Goal: Task Accomplishment & Management: Manage account settings

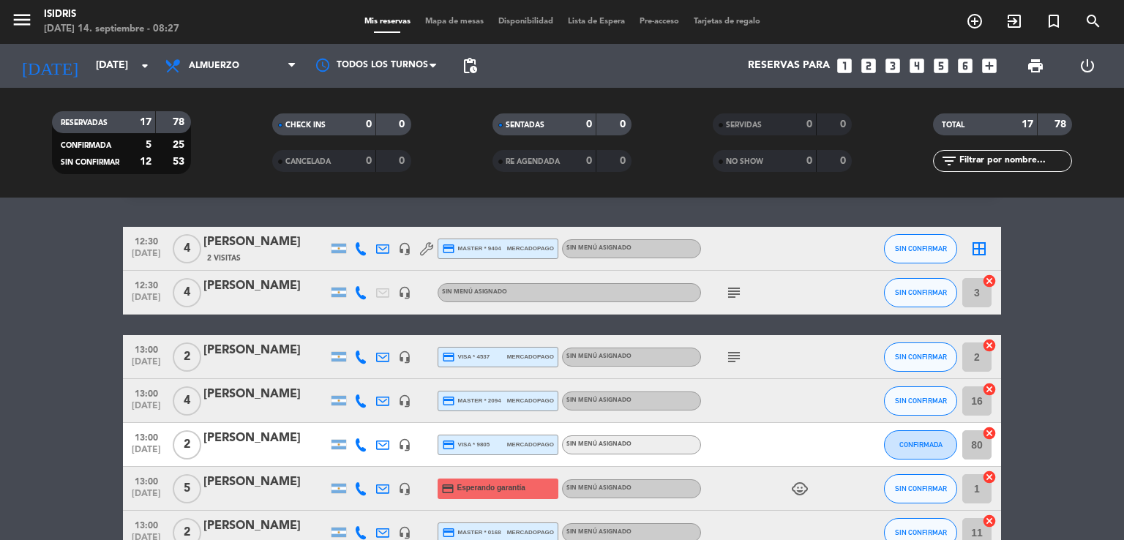
scroll to position [35, 0]
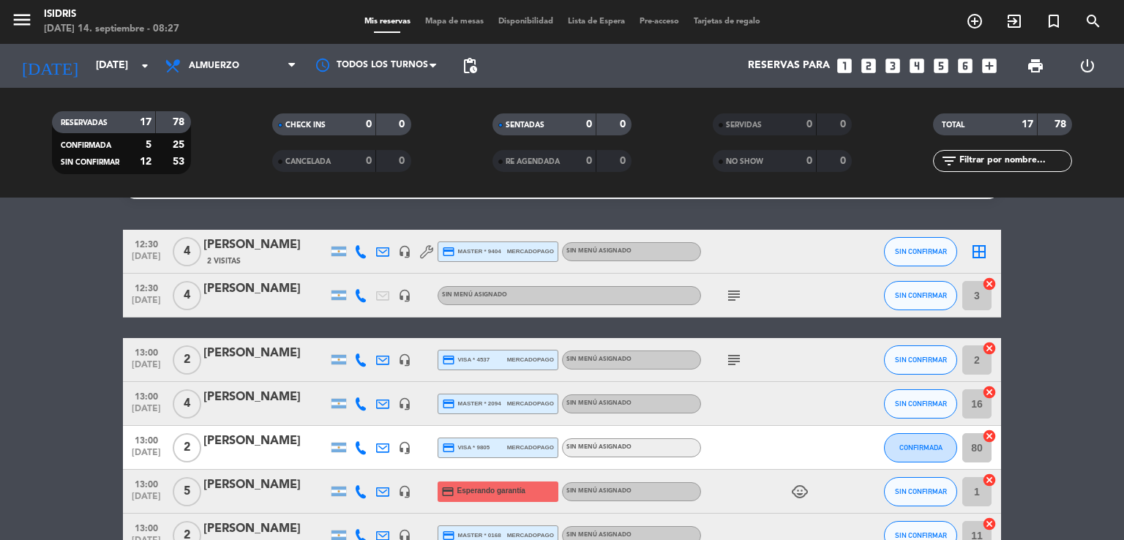
click at [731, 296] on icon "subject" at bounding box center [734, 296] width 18 height 18
click at [734, 359] on icon "subject" at bounding box center [734, 360] width 18 height 18
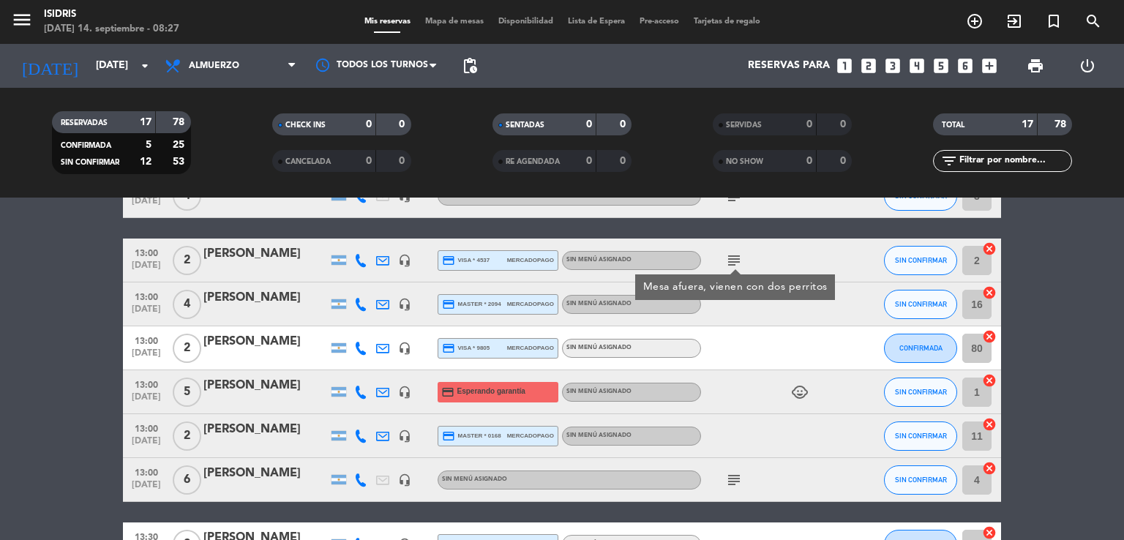
scroll to position [135, 0]
click at [749, 338] on div at bounding box center [767, 348] width 132 height 43
click at [802, 397] on icon "child_care" at bounding box center [800, 393] width 18 height 18
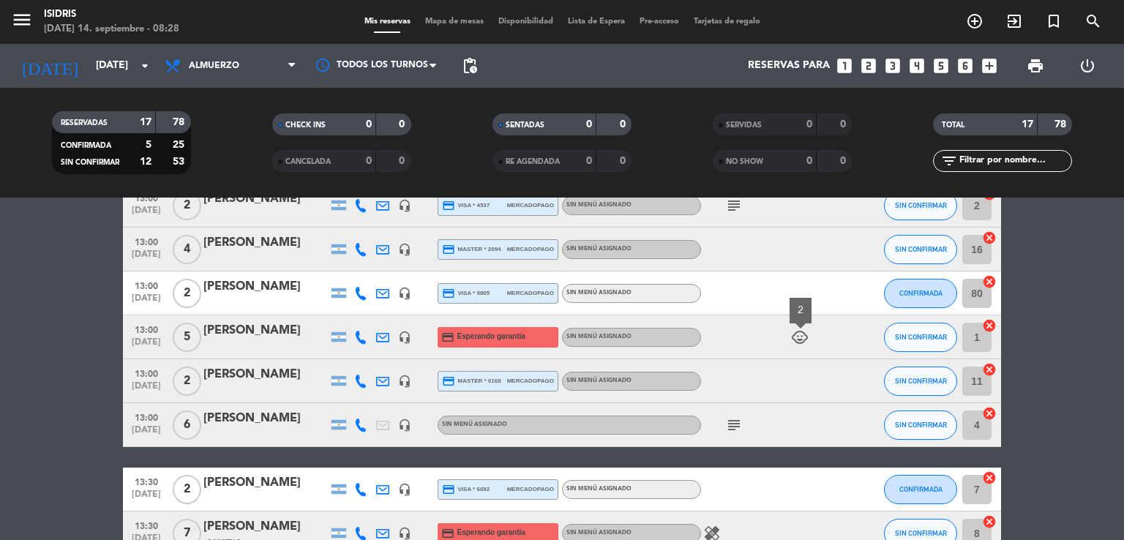
scroll to position [190, 0]
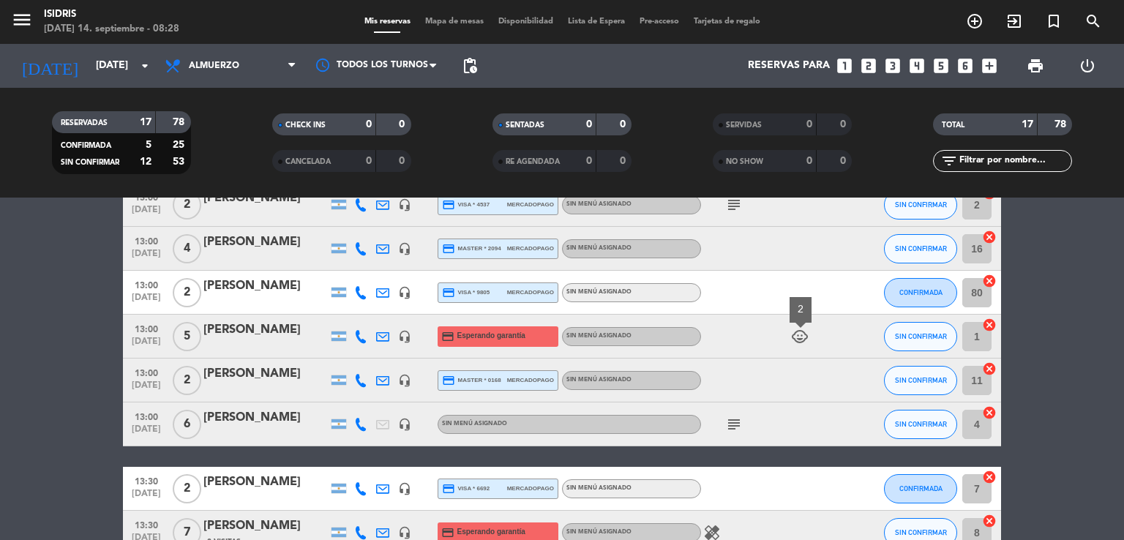
click at [731, 430] on icon "subject" at bounding box center [734, 425] width 18 height 18
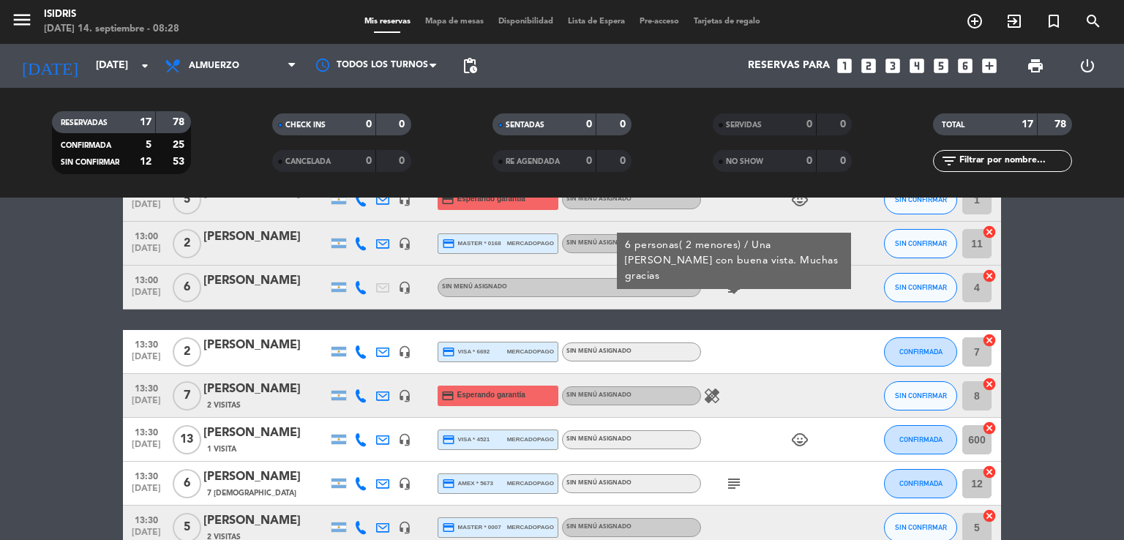
scroll to position [328, 0]
click at [711, 393] on icon "healing" at bounding box center [713, 396] width 18 height 18
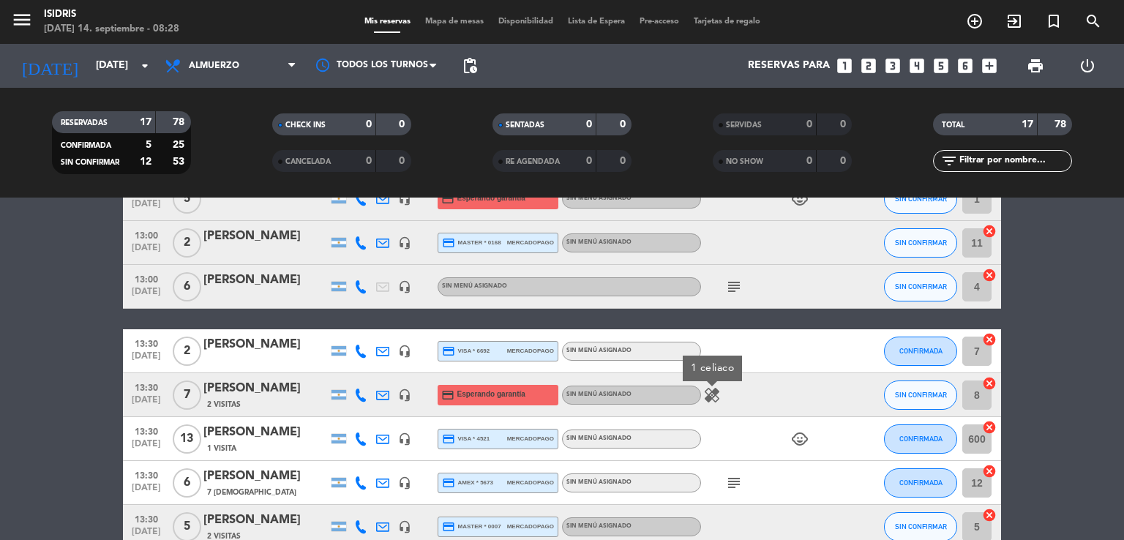
click at [227, 404] on span "2 Visitas" at bounding box center [224, 405] width 34 height 12
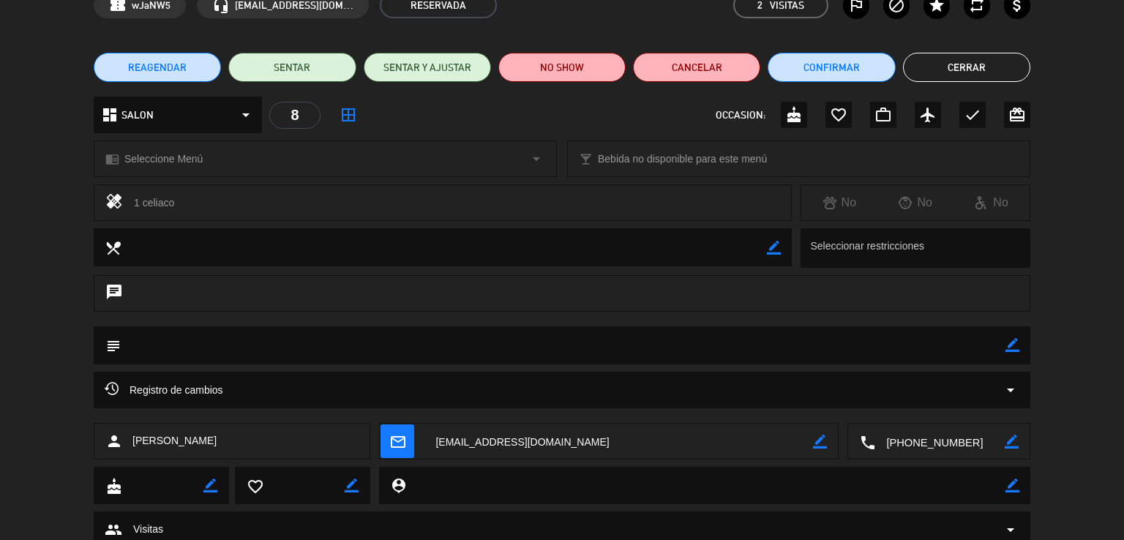
scroll to position [131, 0]
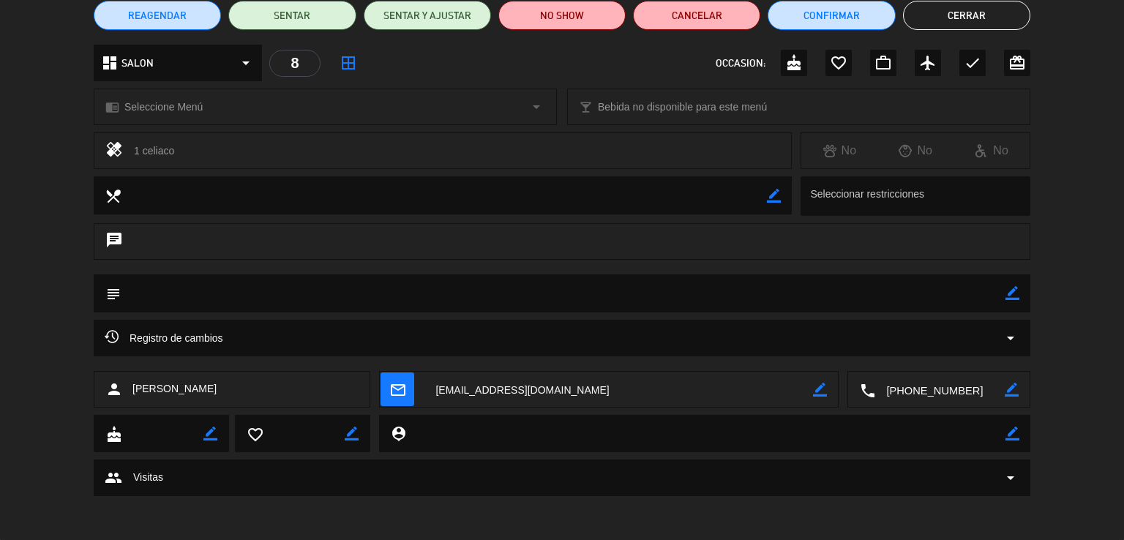
click at [996, 478] on div "group Visitas arrow_drop_down" at bounding box center [562, 478] width 915 height 18
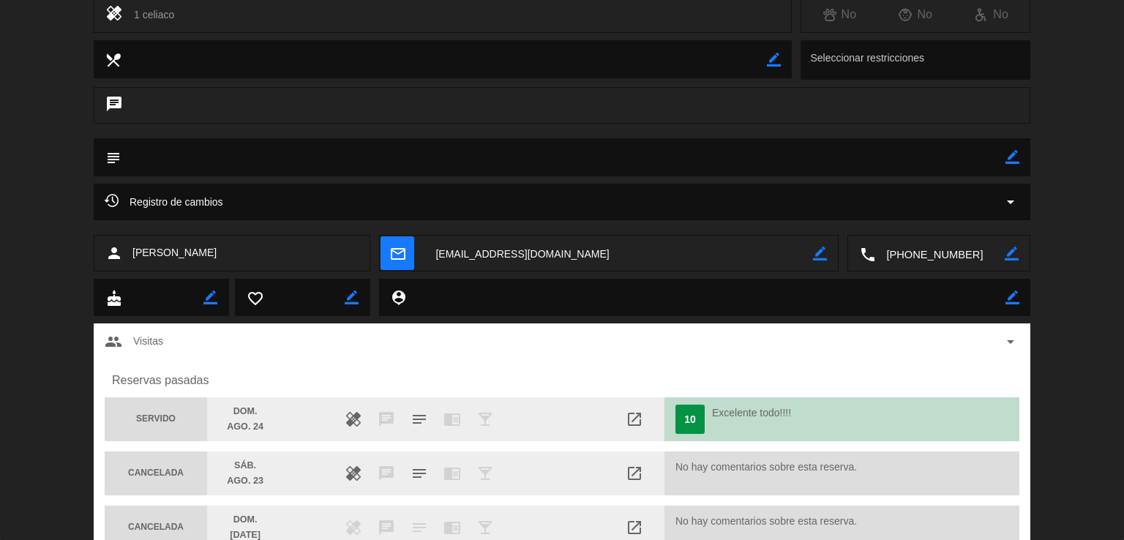
scroll to position [266, 0]
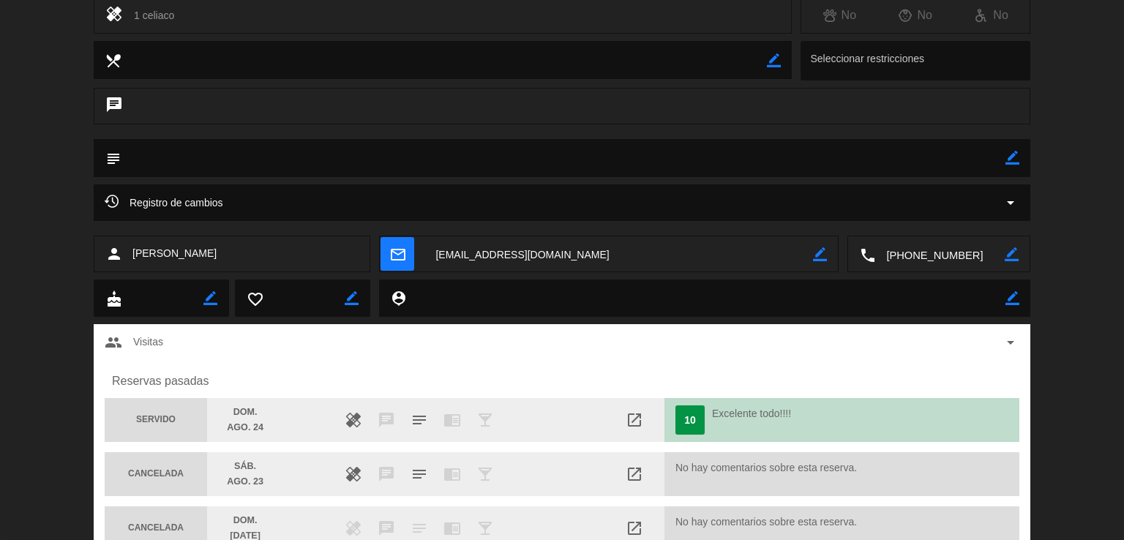
click at [1005, 342] on span "arrow_drop_down" at bounding box center [1011, 343] width 18 height 18
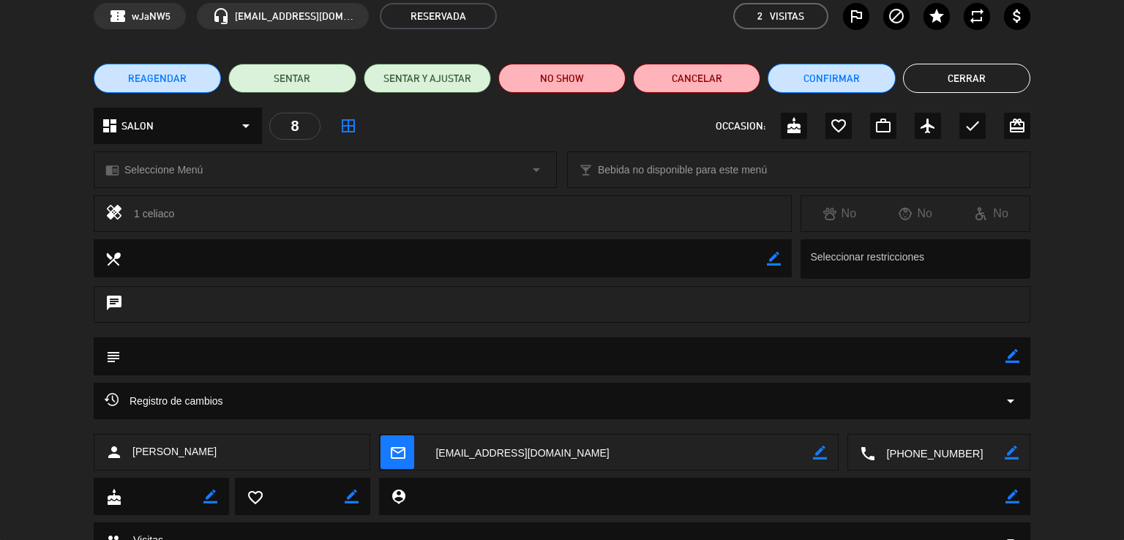
scroll to position [0, 0]
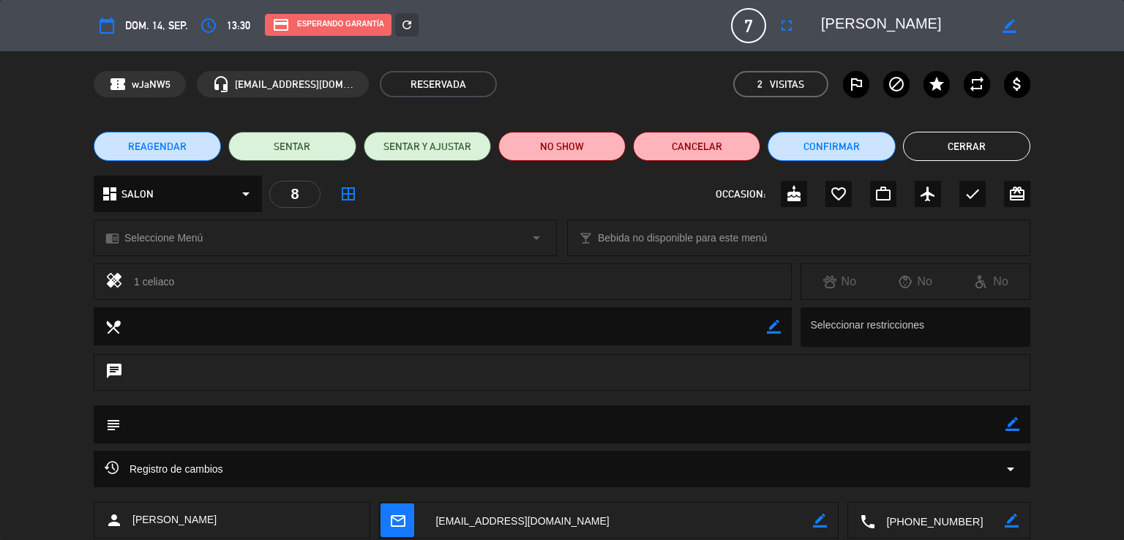
click at [134, 24] on span "dom. 14, sep." at bounding box center [156, 26] width 63 height 18
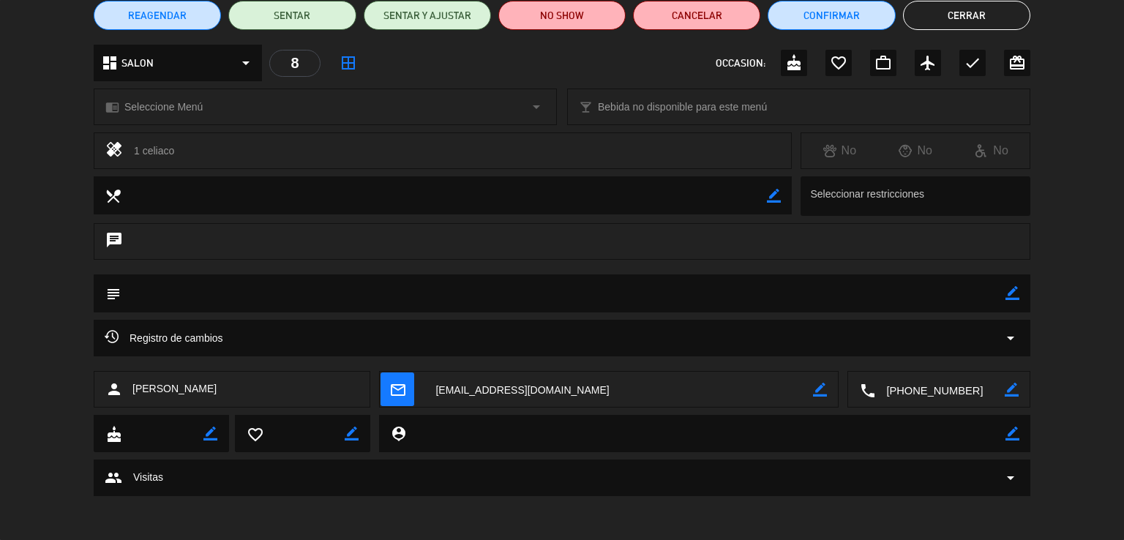
scroll to position [131, 0]
type input "[EMAIL_ADDRESS][DOMAIN_NAME]"
